Goal: Task Accomplishment & Management: Use online tool/utility

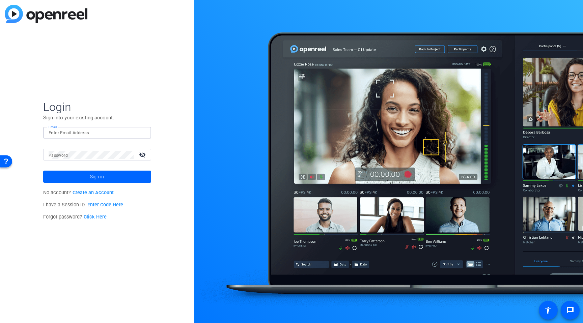
click at [95, 133] on input "Email" at bounding box center [97, 133] width 97 height 8
type input "[PERSON_NAME][EMAIL_ADDRESS][DOMAIN_NAME]"
click at [100, 181] on span "Sign in" at bounding box center [97, 176] width 14 height 17
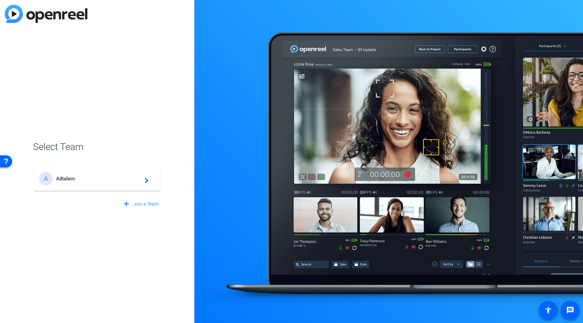
click at [75, 178] on span "Adtalem" at bounding box center [98, 179] width 84 height 6
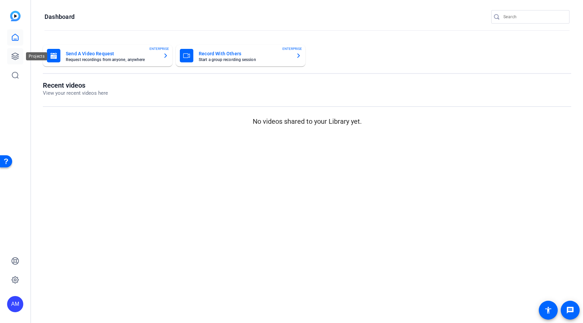
click at [17, 58] on icon at bounding box center [15, 56] width 8 height 8
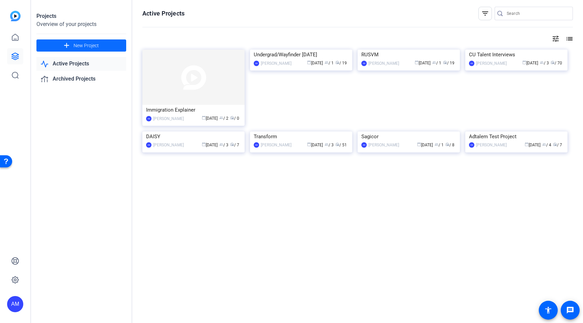
click at [80, 45] on span "New Project" at bounding box center [86, 45] width 25 height 7
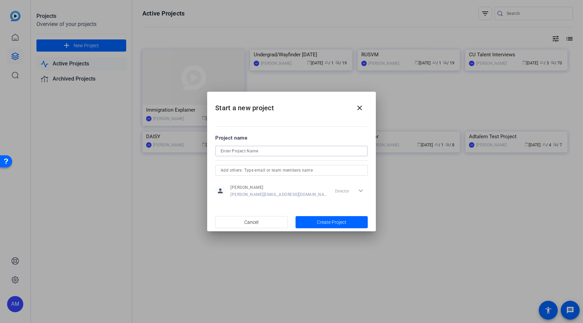
click at [234, 151] on input at bounding box center [292, 151] width 142 height 8
click at [221, 151] on input "FALL 2025" at bounding box center [292, 151] width 142 height 8
click at [259, 149] on input "WU FALL 2025" at bounding box center [292, 151] width 142 height 8
click at [229, 151] on input "WU 2025" at bounding box center [292, 151] width 142 height 8
click at [229, 151] on input "WU FALL 2025" at bounding box center [292, 151] width 142 height 8
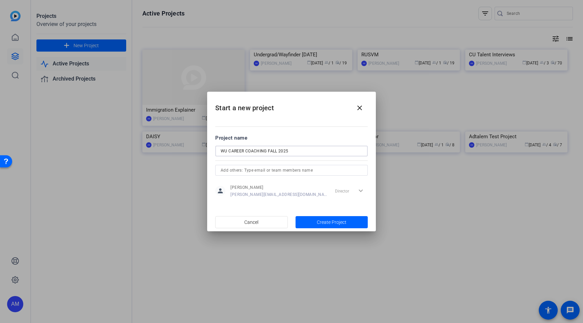
drag, startPoint x: 303, startPoint y: 151, endPoint x: 229, endPoint y: 150, distance: 74.2
click at [229, 150] on input "WU CAREER COACHING FALL 2025" at bounding box center [292, 151] width 142 height 8
drag, startPoint x: 266, startPoint y: 151, endPoint x: 229, endPoint y: 149, distance: 37.5
click at [229, 149] on input "WU CAREER COACHING FALL 2025" at bounding box center [292, 151] width 142 height 8
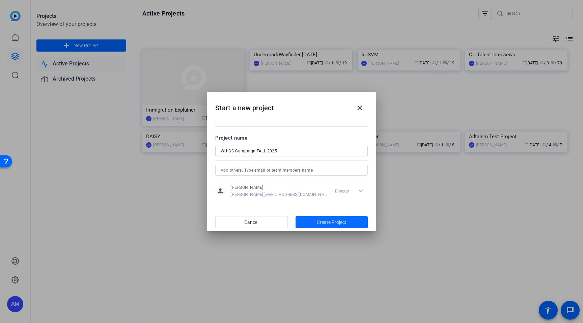
type input "WU CC Campaign FALL 2025"
click at [315, 223] on span "button" at bounding box center [331, 222] width 73 height 16
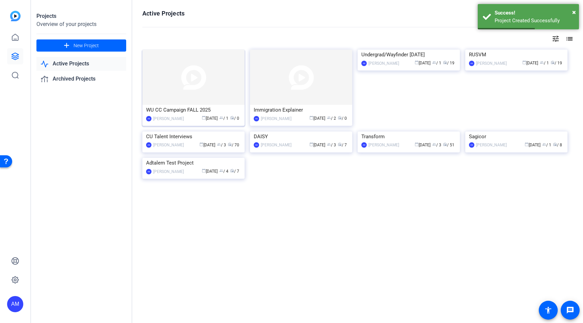
click at [190, 83] on img at bounding box center [193, 77] width 102 height 55
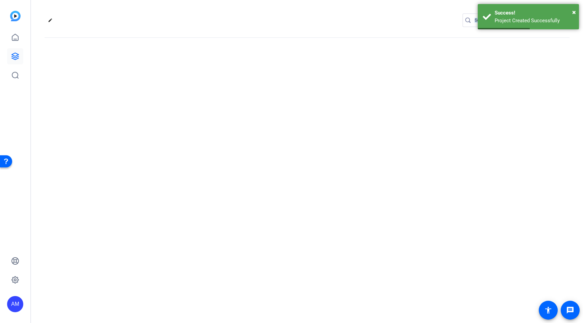
click at [190, 83] on div "edit settings" at bounding box center [307, 161] width 552 height 323
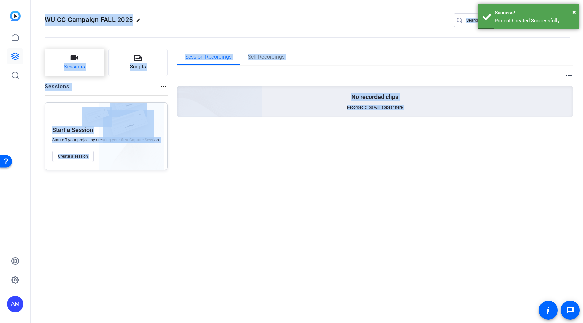
click at [82, 66] on span "Sessions" at bounding box center [74, 67] width 21 height 8
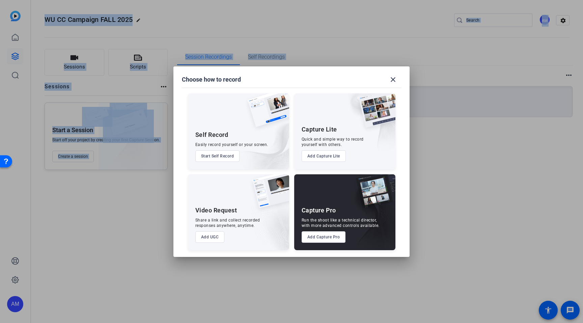
click at [331, 237] on button "Add Capture Pro" at bounding box center [323, 236] width 44 height 11
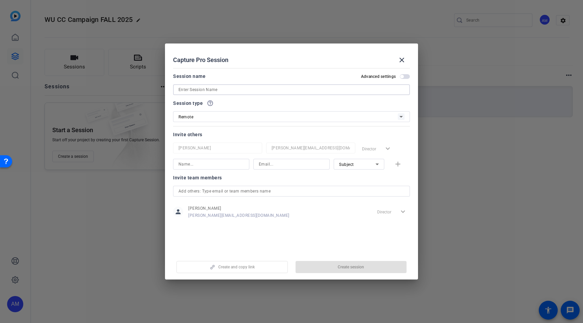
click at [248, 88] on input at bounding box center [291, 90] width 226 height 8
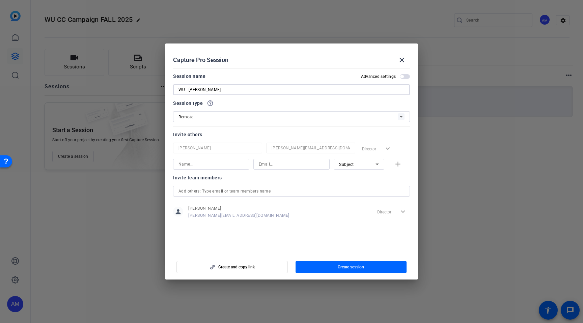
type input "WU - [PERSON_NAME]"
click at [278, 190] on input "text" at bounding box center [291, 191] width 226 height 8
type input "M"
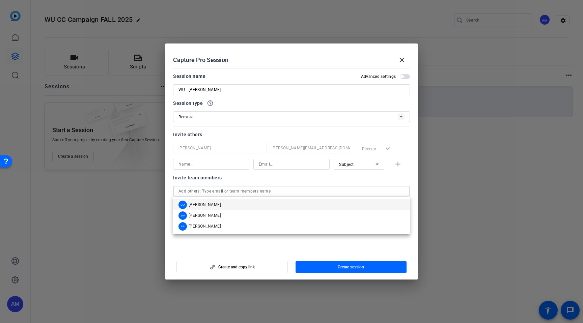
click at [277, 187] on input "text" at bounding box center [291, 191] width 226 height 8
click at [257, 256] on div "Create and copy link Create session" at bounding box center [291, 264] width 237 height 17
click at [248, 194] on input "text" at bounding box center [291, 191] width 226 height 8
click at [249, 190] on input "text" at bounding box center [291, 191] width 226 height 8
click at [252, 253] on mat-dialog-actions "Create and copy link Create session" at bounding box center [291, 266] width 253 height 27
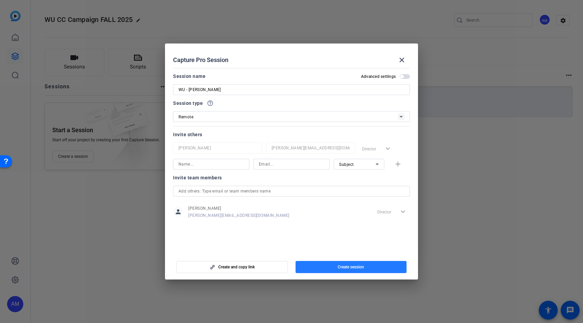
click at [314, 264] on span "button" at bounding box center [350, 267] width 111 height 16
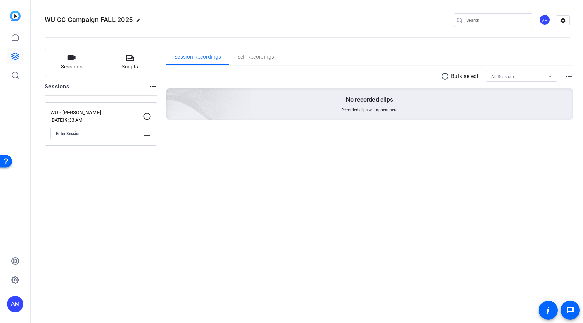
click at [99, 113] on p "WU - [PERSON_NAME]" at bounding box center [96, 113] width 93 height 8
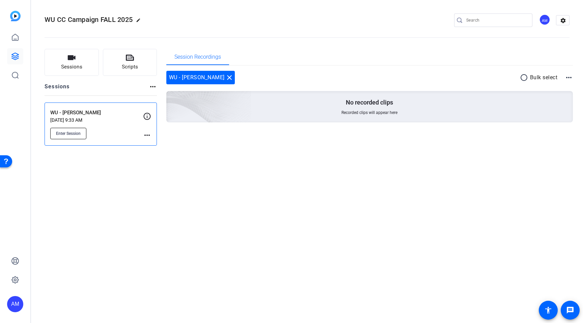
click at [77, 132] on span "Enter Session" at bounding box center [68, 133] width 25 height 5
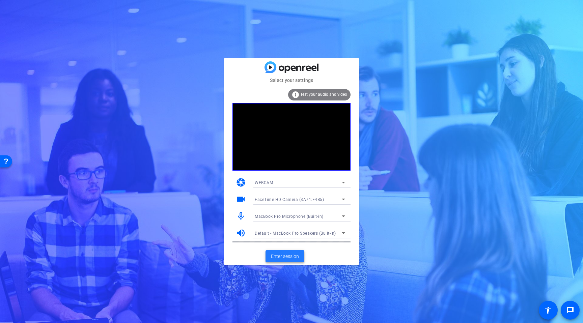
click at [290, 254] on span "Enter session" at bounding box center [285, 256] width 28 height 7
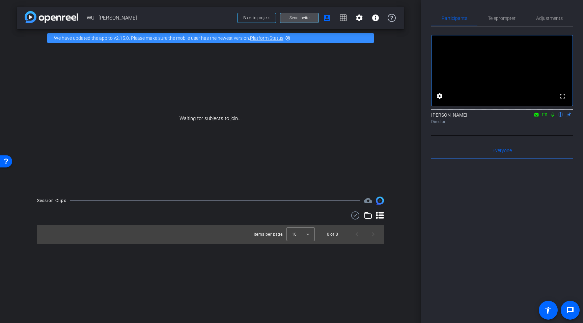
click at [301, 17] on span "Send invite" at bounding box center [299, 17] width 20 height 5
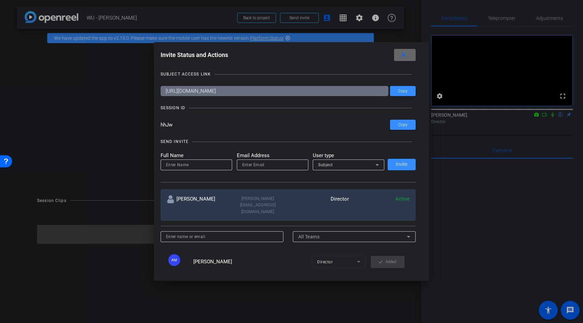
click at [411, 54] on span at bounding box center [405, 55] width 22 height 16
